Goal: Find specific page/section: Find specific page/section

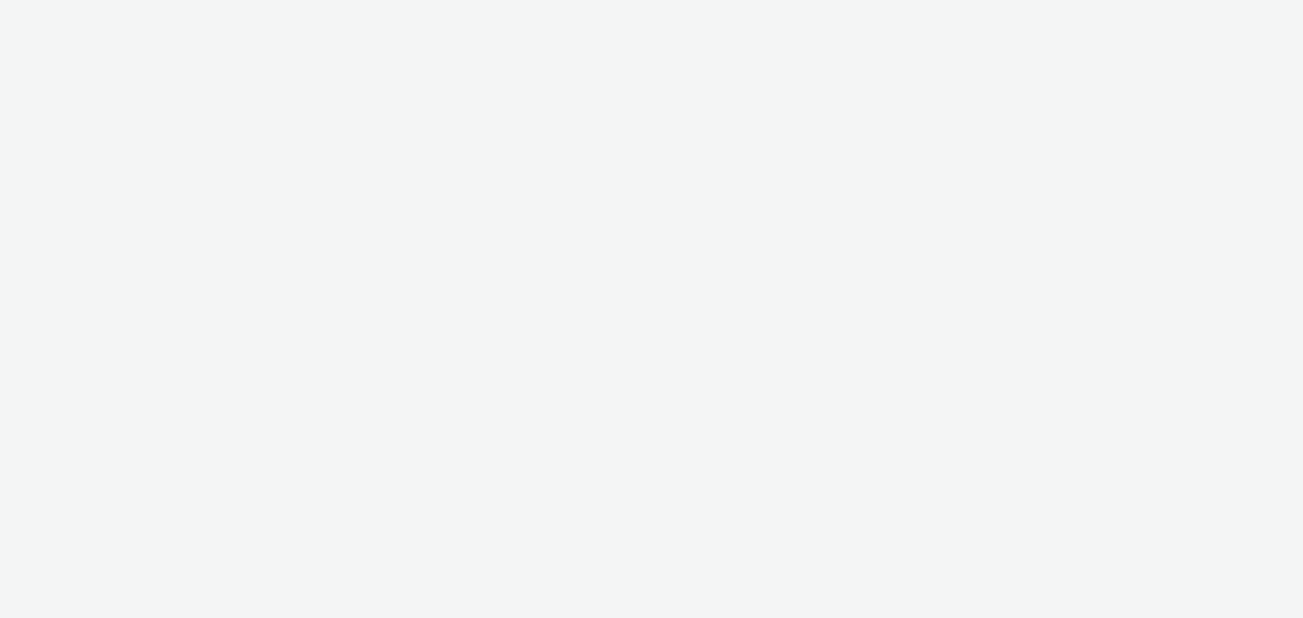
select select "cff8590b-41ac-41ea-8cbb-9853a913f89b"
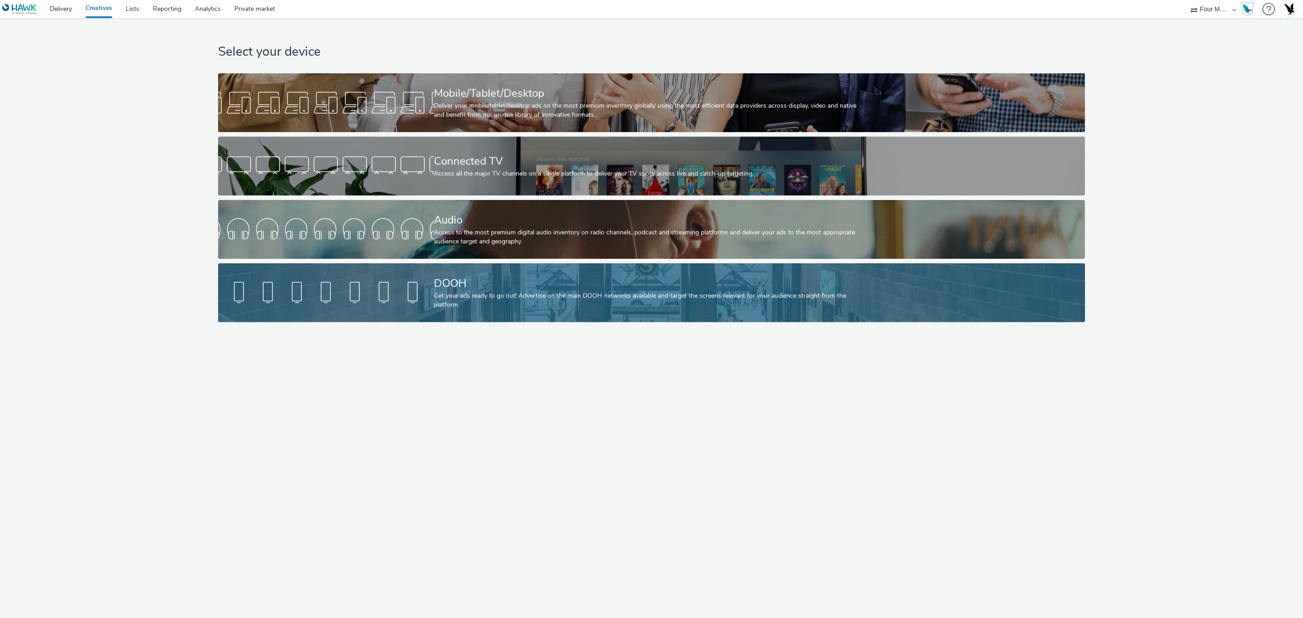
click at [519, 281] on div "DOOH" at bounding box center [649, 283] width 431 height 16
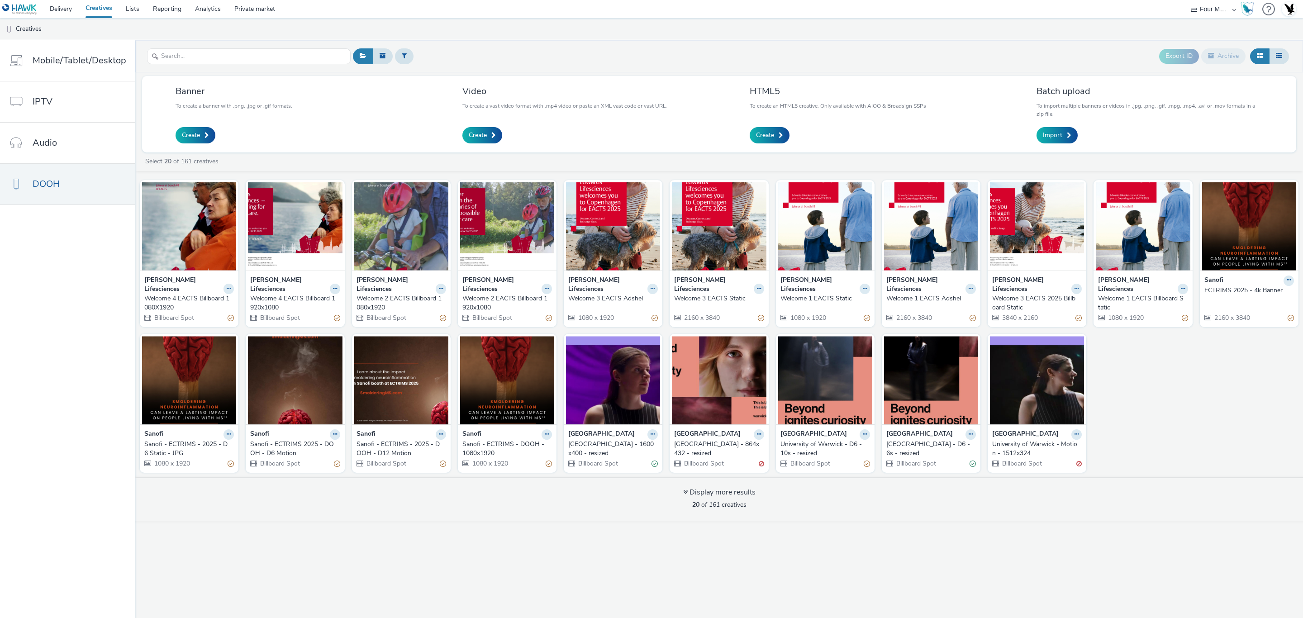
click at [175, 294] on div "Welcome 4 EACTS Billboard 1080X1920" at bounding box center [187, 303] width 86 height 19
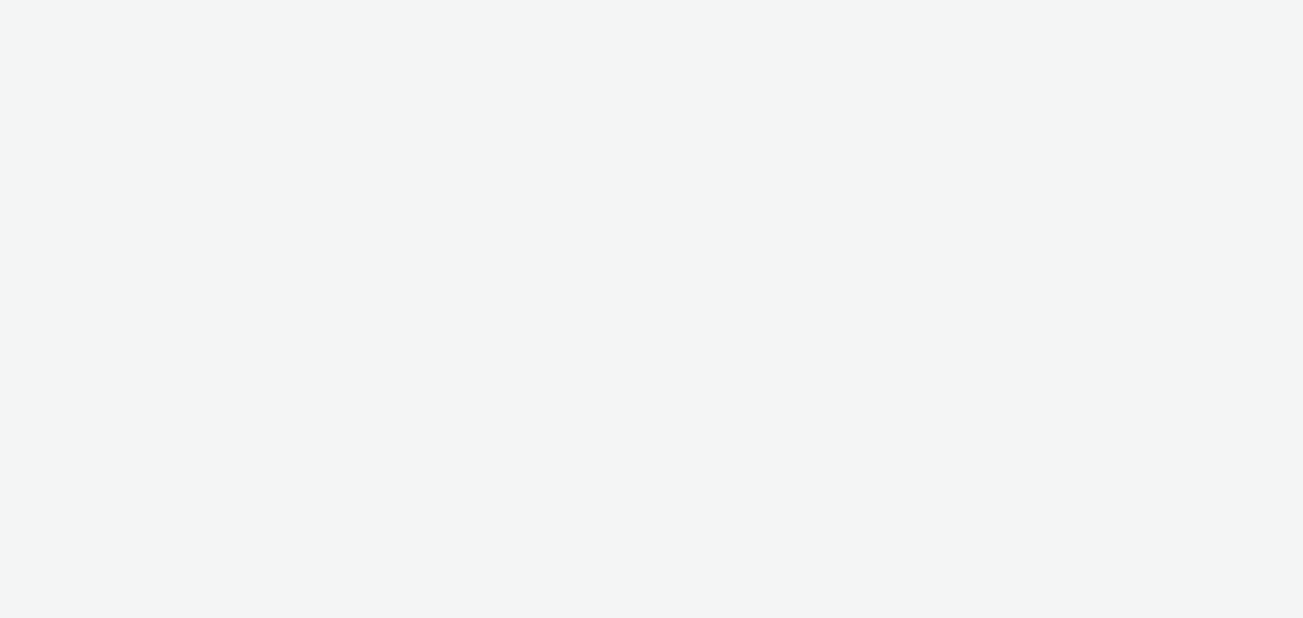
select select "cff8590b-41ac-41ea-8cbb-9853a913f89b"
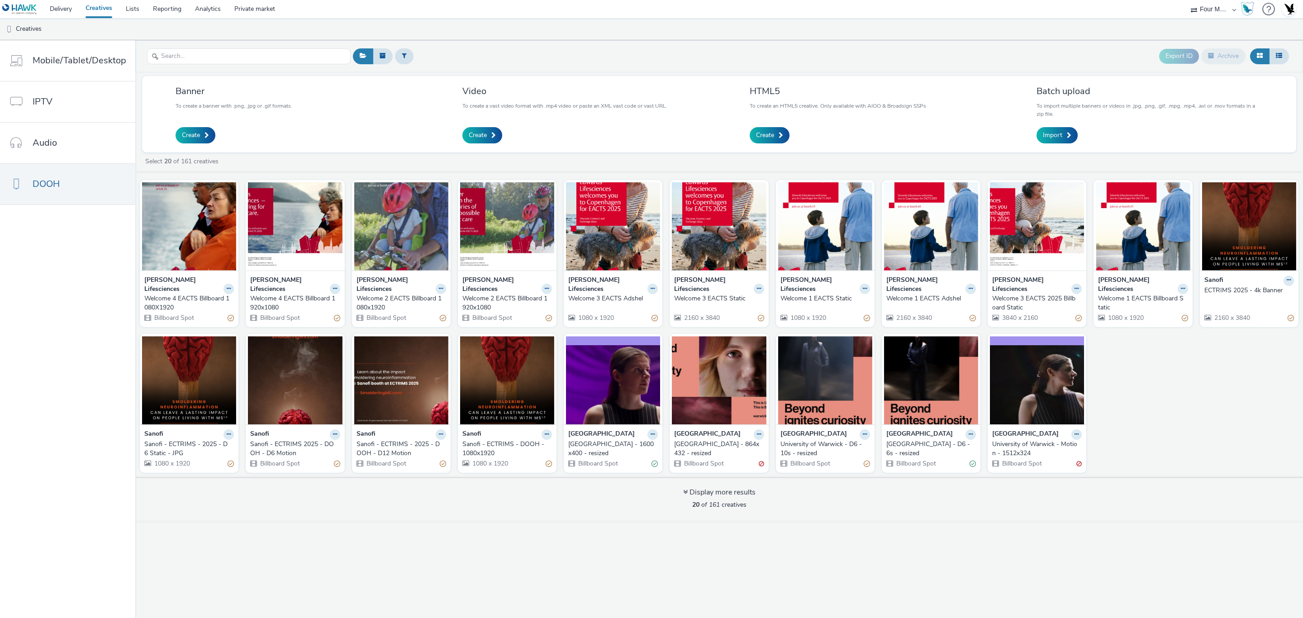
drag, startPoint x: 209, startPoint y: 281, endPoint x: 178, endPoint y: 284, distance: 31.3
drag, startPoint x: 178, startPoint y: 281, endPoint x: 174, endPoint y: 271, distance: 10.8
drag, startPoint x: 174, startPoint y: 271, endPoint x: 174, endPoint y: 231, distance: 40.3
drag, startPoint x: 174, startPoint y: 231, endPoint x: 80, endPoint y: 292, distance: 112.1
click at [78, 292] on nav "Mobile/Tablet/Desktop IPTV Audio DOOH" at bounding box center [67, 329] width 135 height 578
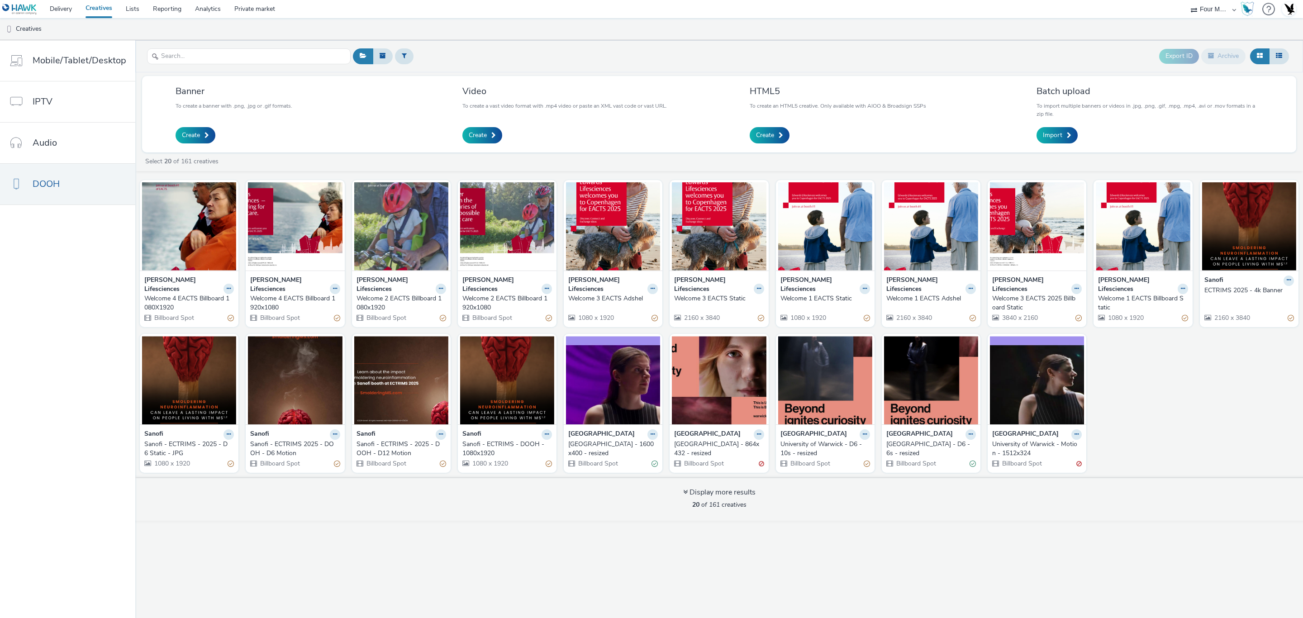
click at [1128, 294] on div "Welcome 1 EACTS Billboard Static" at bounding box center [1141, 303] width 86 height 19
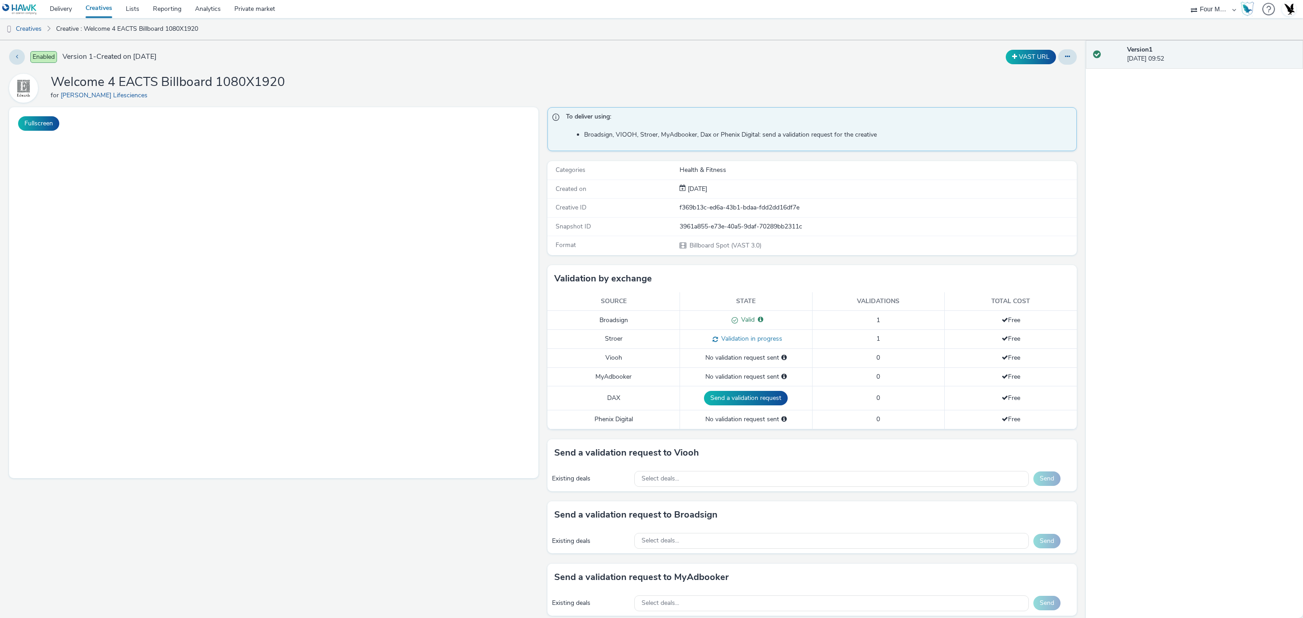
select select "cff8590b-41ac-41ea-8cbb-9853a913f89b"
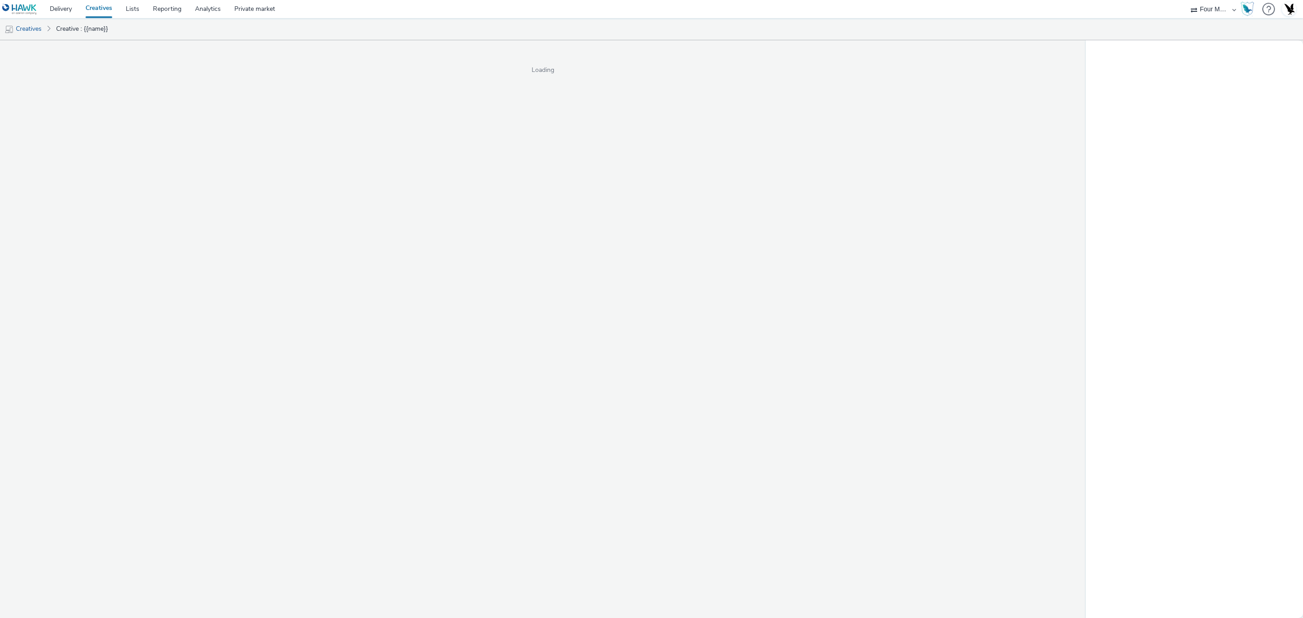
select select "cff8590b-41ac-41ea-8cbb-9853a913f89b"
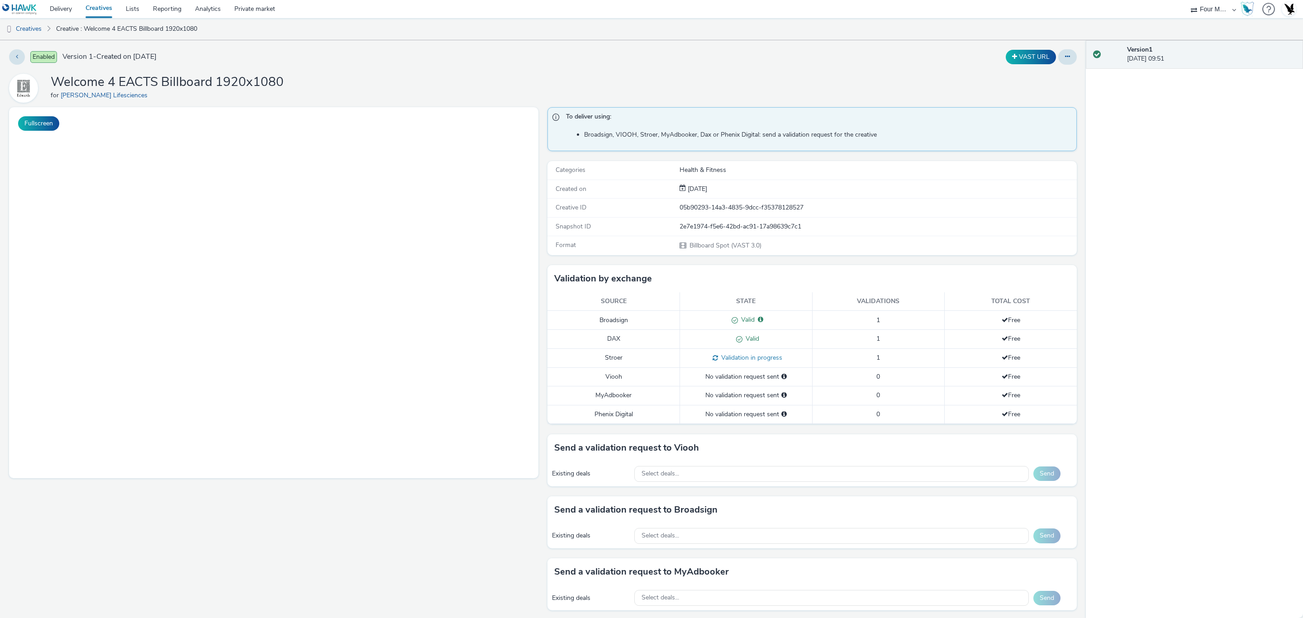
select select "cff8590b-41ac-41ea-8cbb-9853a913f89b"
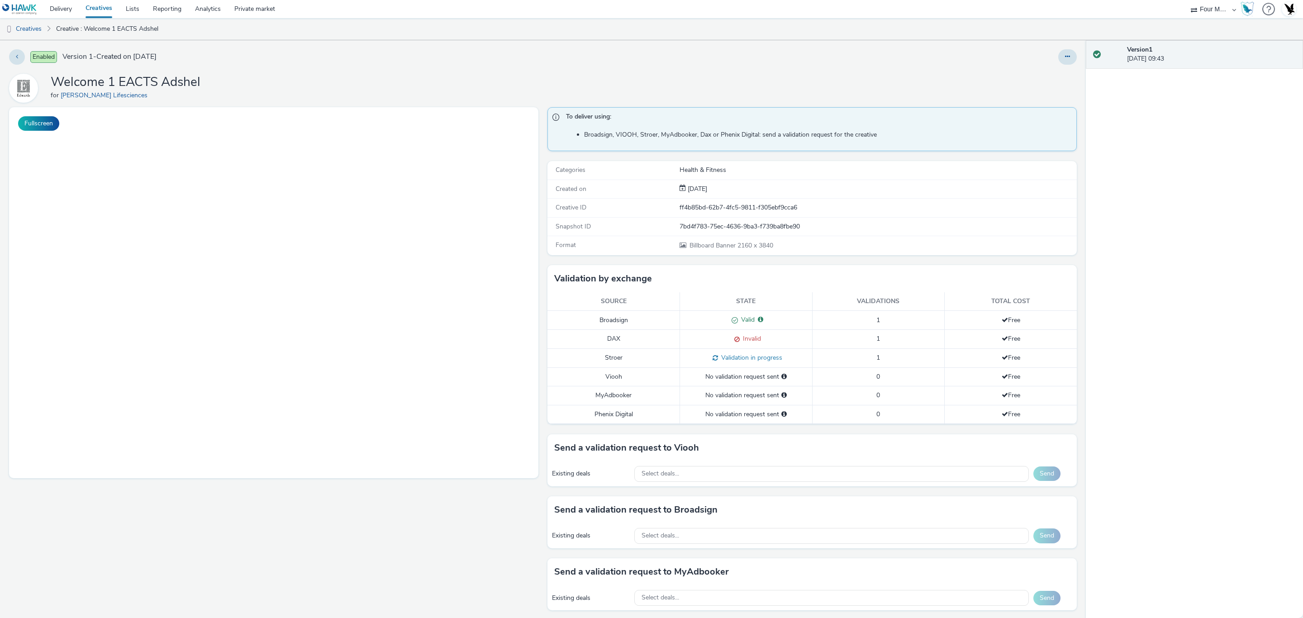
select select "cff8590b-41ac-41ea-8cbb-9853a913f89b"
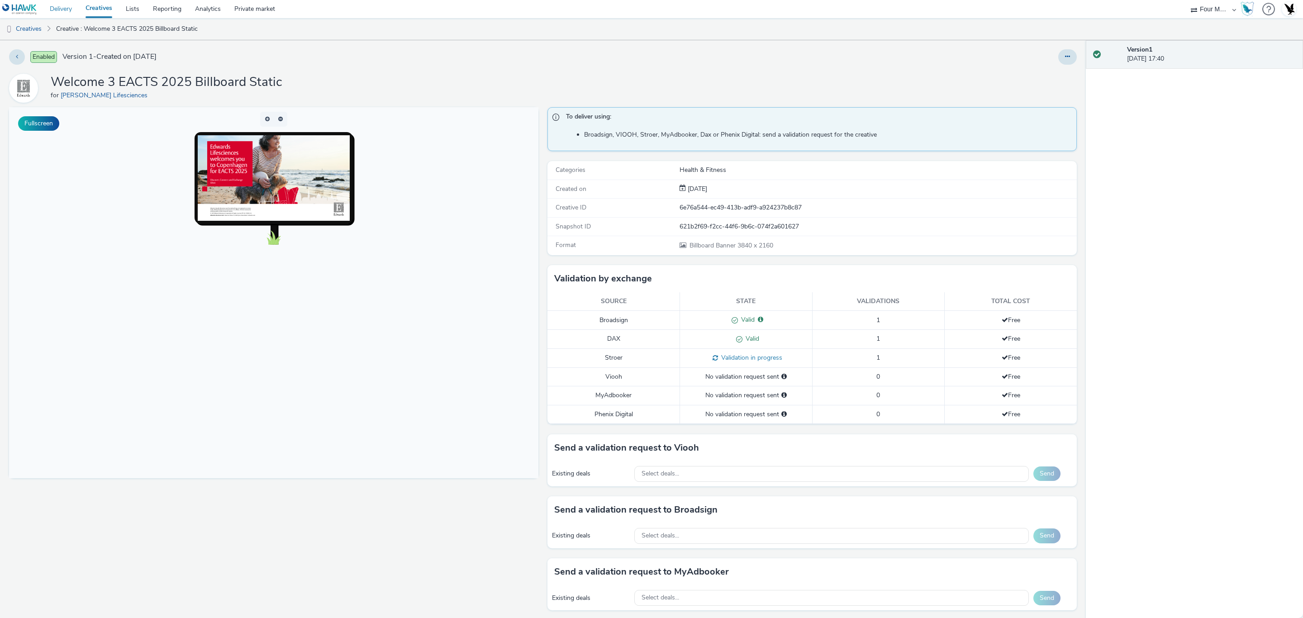
click at [78, 12] on link "Delivery" at bounding box center [61, 9] width 36 height 18
